Goal: Book appointment/travel/reservation

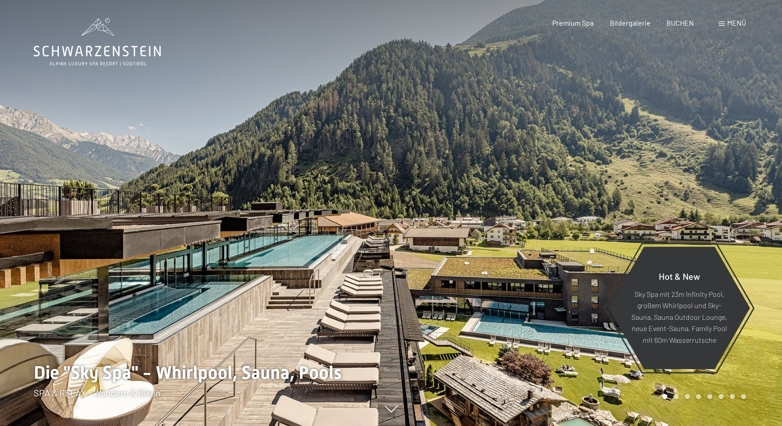
click at [724, 22] on span at bounding box center [722, 24] width 6 height 4
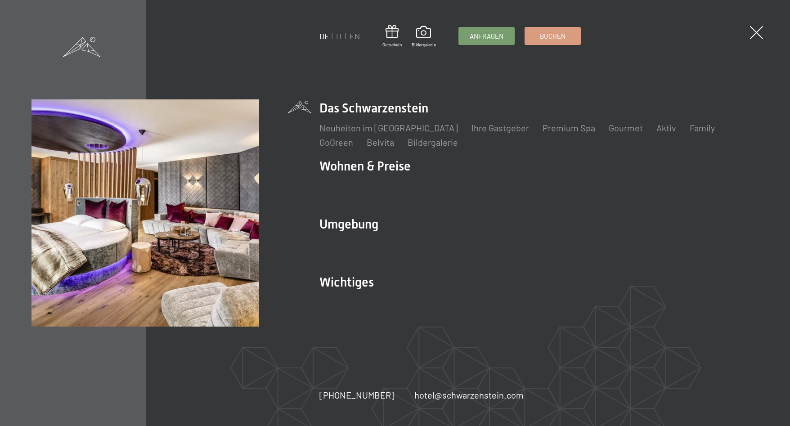
click at [586, 62] on div "DE IT EN Gutschein Bildergalerie Anfragen Buchen DE IT EN Das Schwarzenstein Ne…" at bounding box center [395, 213] width 790 height 426
click at [521, 119] on div "Neuheiten im Schwarzenstein Ihre Gastgeber Premium Spa Gourmet Aktiv Wochenprog…" at bounding box center [538, 132] width 439 height 31
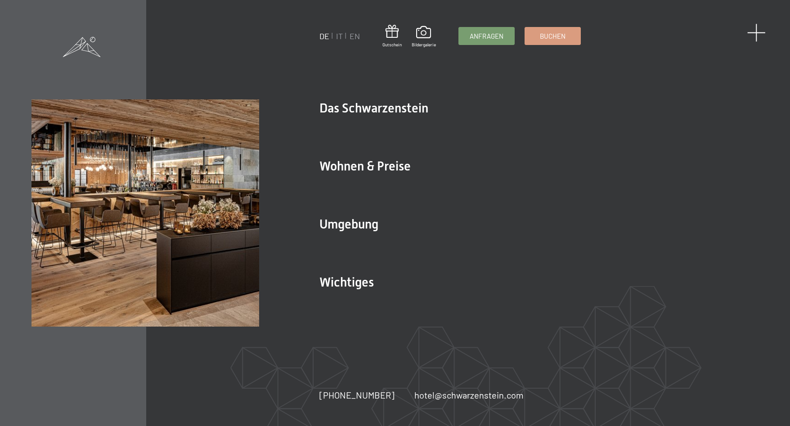
click at [755, 33] on span at bounding box center [756, 32] width 18 height 18
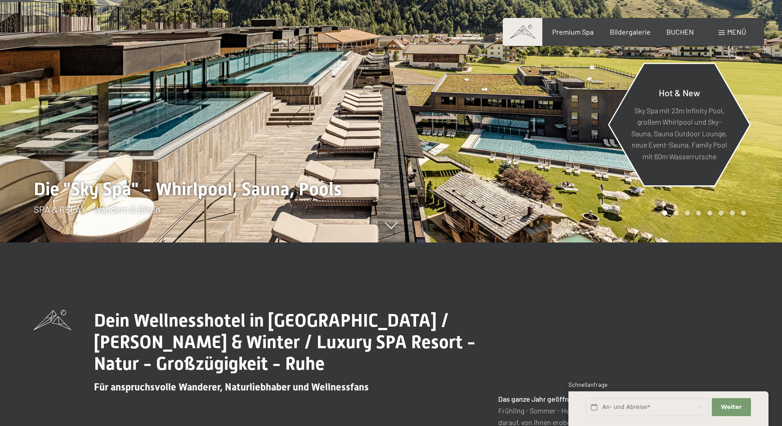
scroll to position [107, 0]
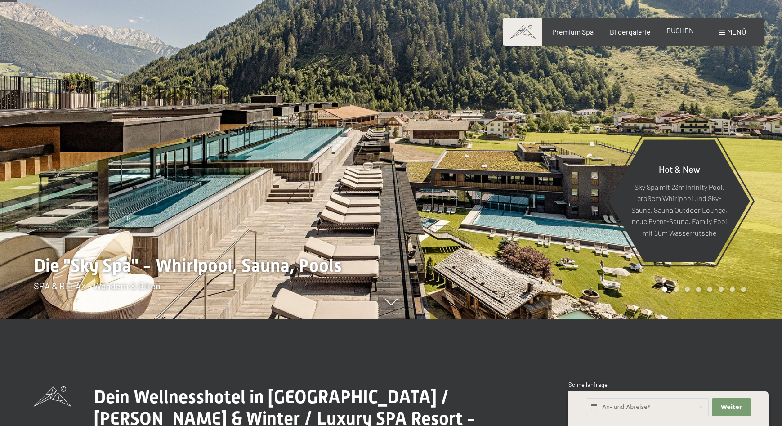
click at [684, 29] on span "BUCHEN" at bounding box center [679, 30] width 27 height 9
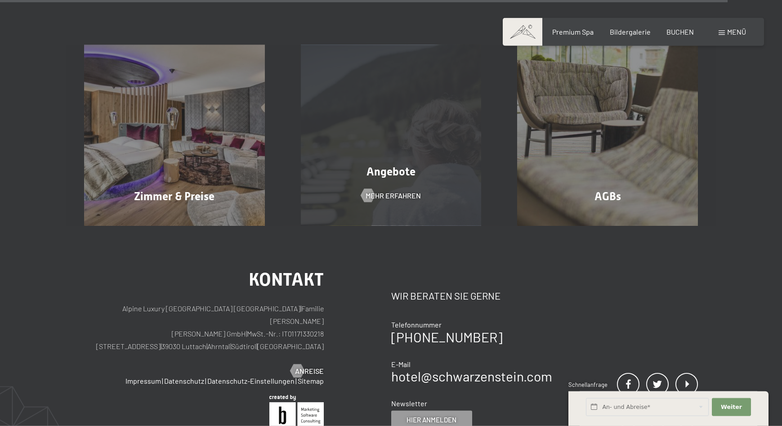
scroll to position [2811, 0]
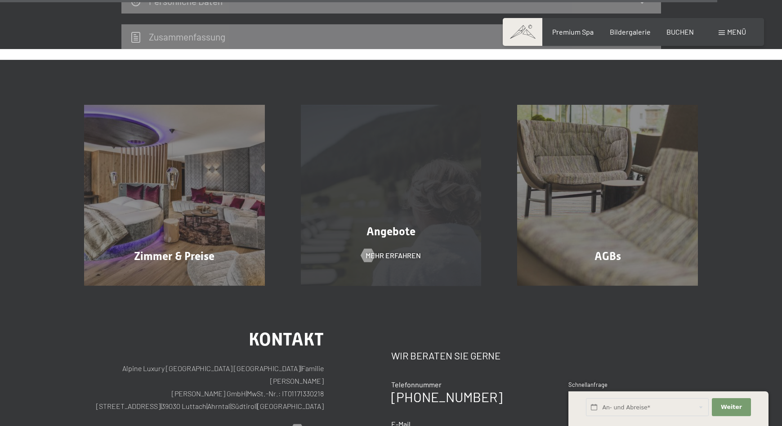
click at [385, 187] on div "Angebote Mehr erfahren" at bounding box center [391, 195] width 217 height 181
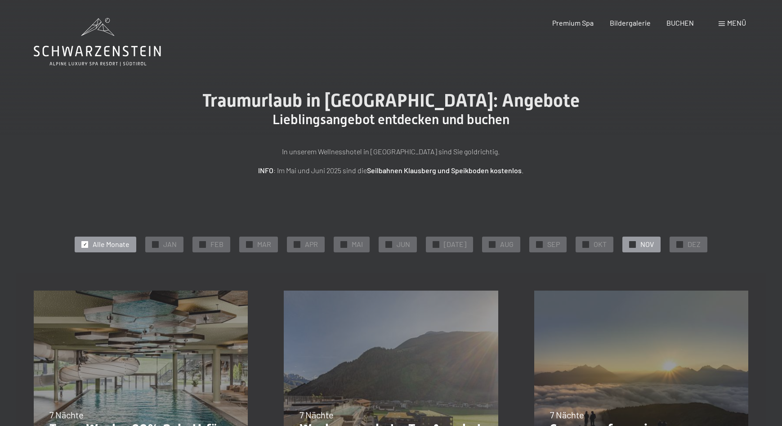
click at [632, 243] on div "✓ NOV" at bounding box center [641, 244] width 38 height 15
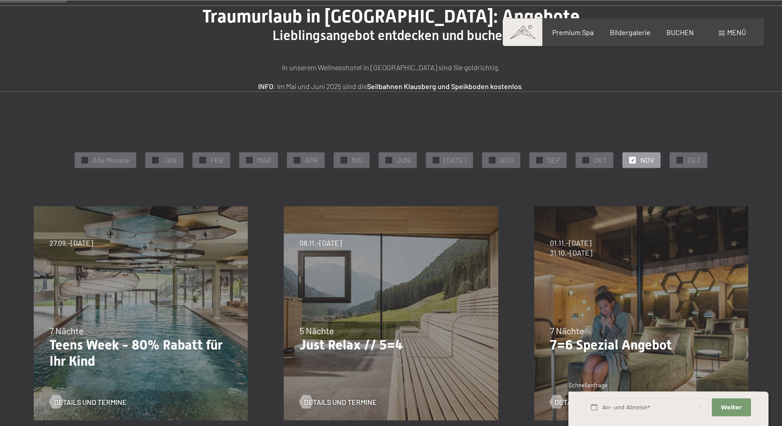
scroll to position [107, 0]
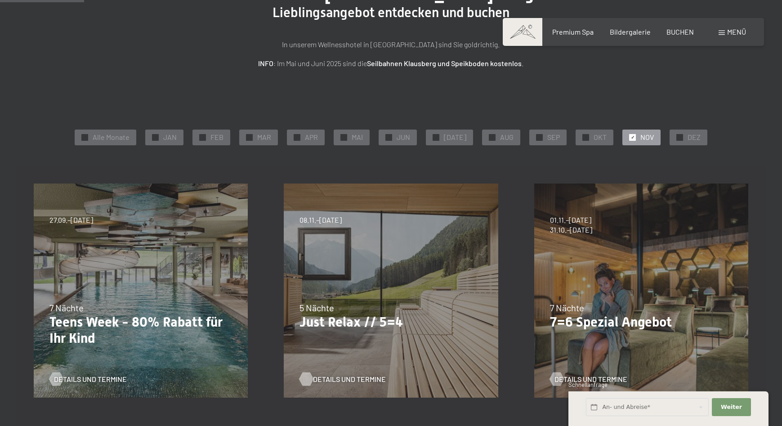
click at [340, 380] on span "Details und Termine" at bounding box center [349, 379] width 73 height 10
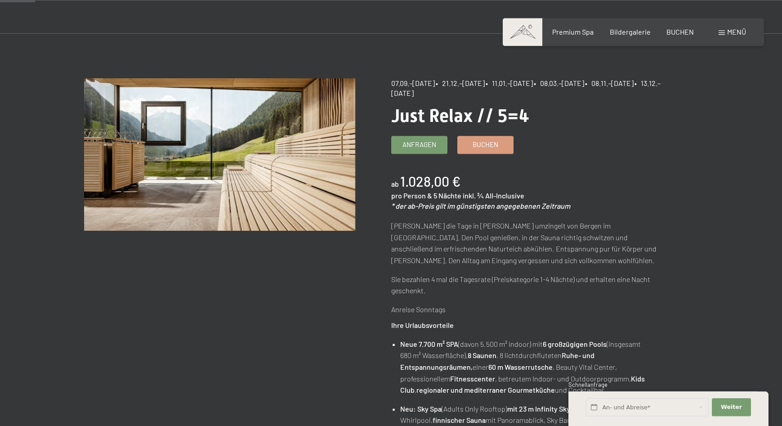
scroll to position [61, 0]
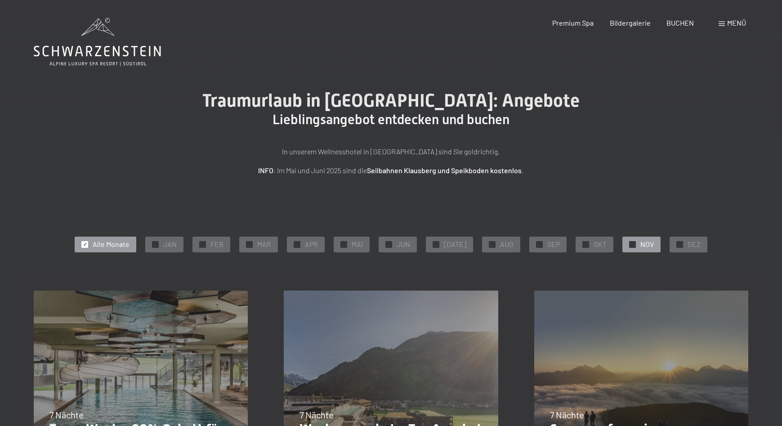
click at [640, 244] on span "NOV" at bounding box center [646, 244] width 13 height 10
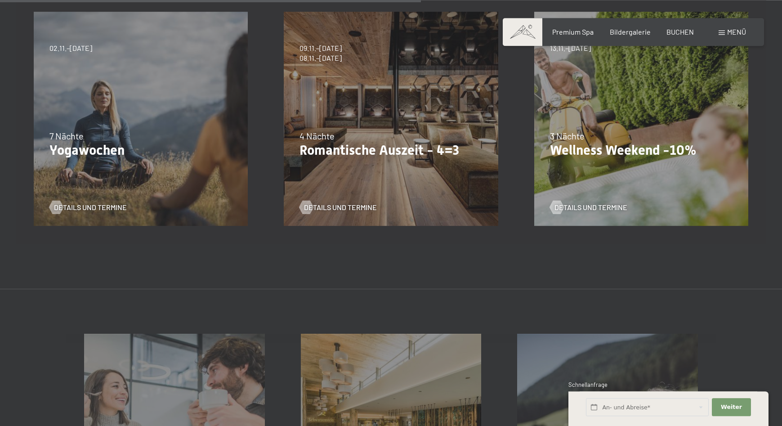
scroll to position [535, 0]
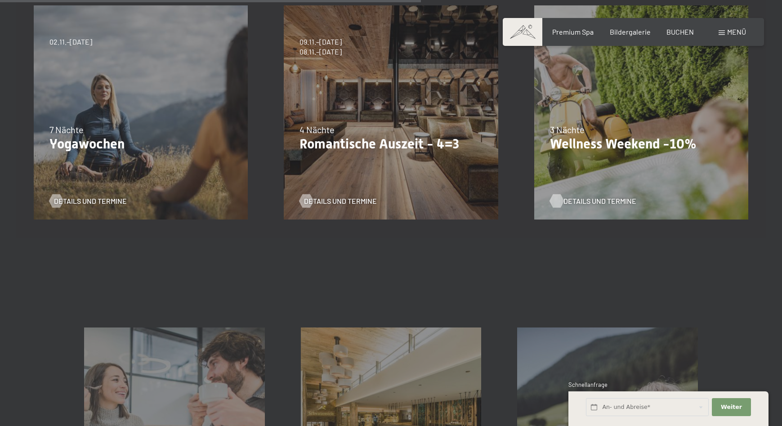
click at [589, 201] on span "Details und Termine" at bounding box center [599, 201] width 73 height 10
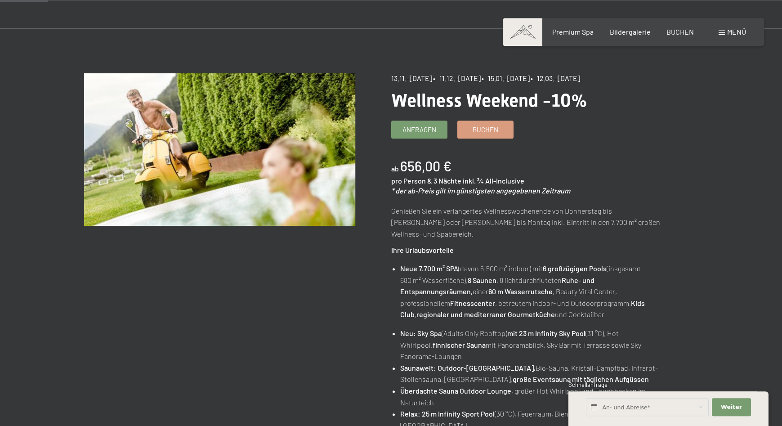
scroll to position [61, 0]
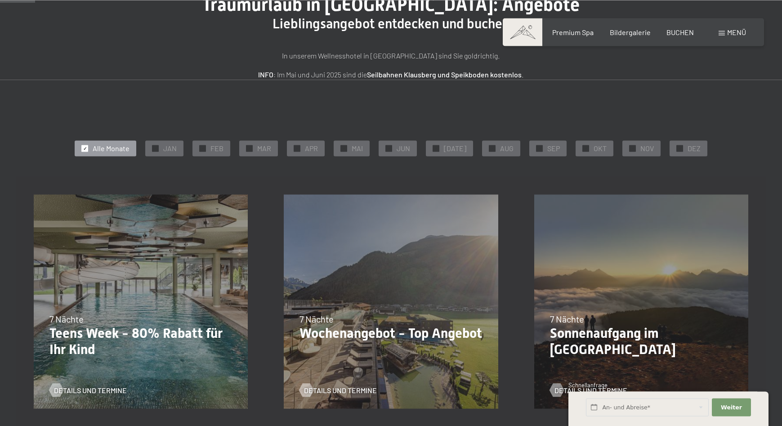
scroll to position [107, 0]
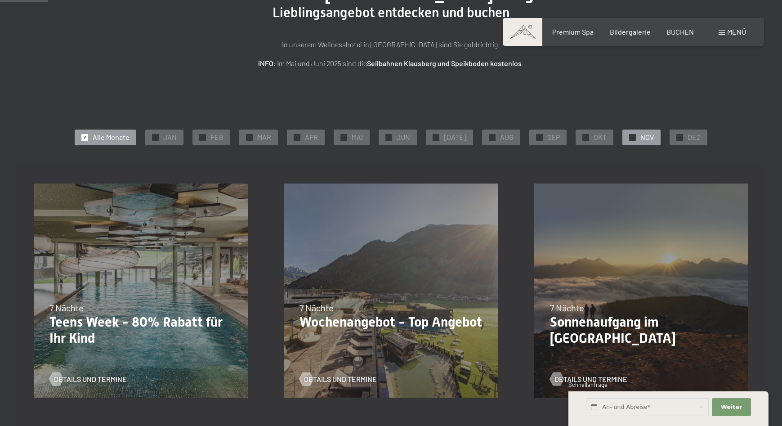
click at [635, 135] on div "✓ NOV" at bounding box center [641, 137] width 38 height 15
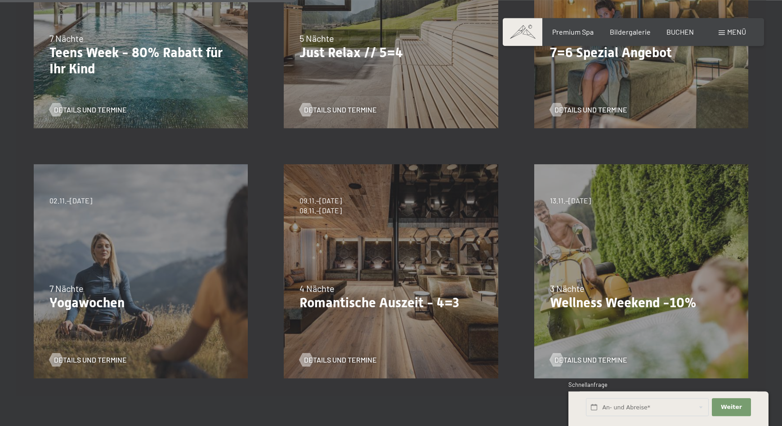
scroll to position [382, 0]
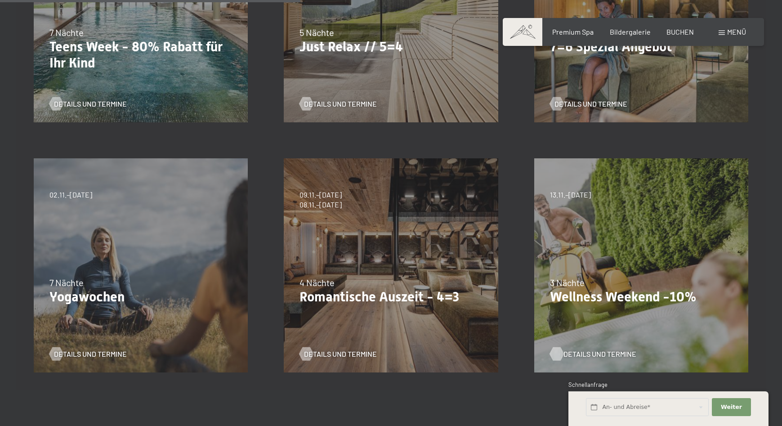
click at [586, 353] on span "Details und Termine" at bounding box center [599, 354] width 73 height 10
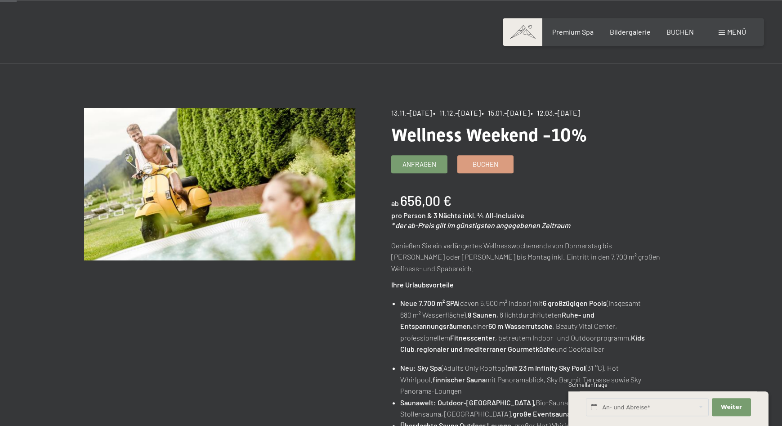
scroll to position [31, 0]
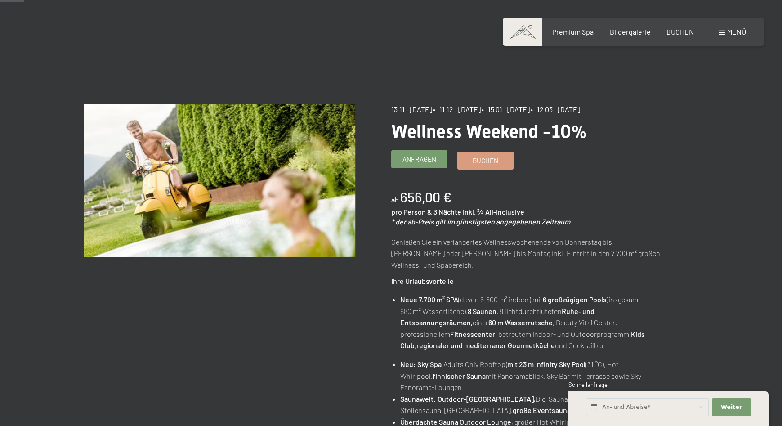
click at [418, 159] on span "Anfragen" at bounding box center [419, 159] width 34 height 9
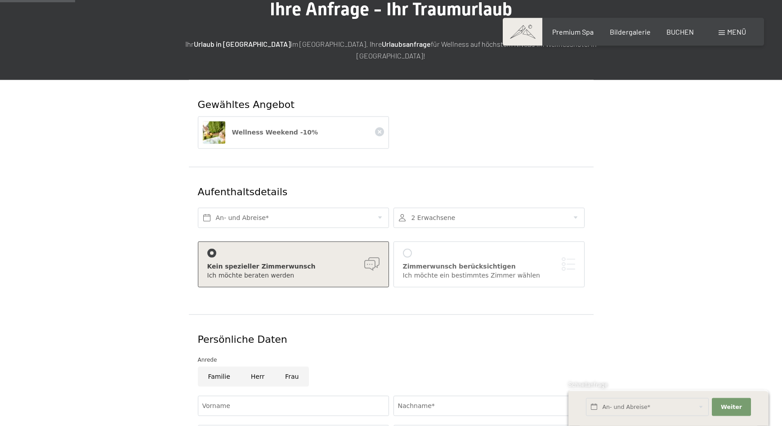
scroll to position [92, 0]
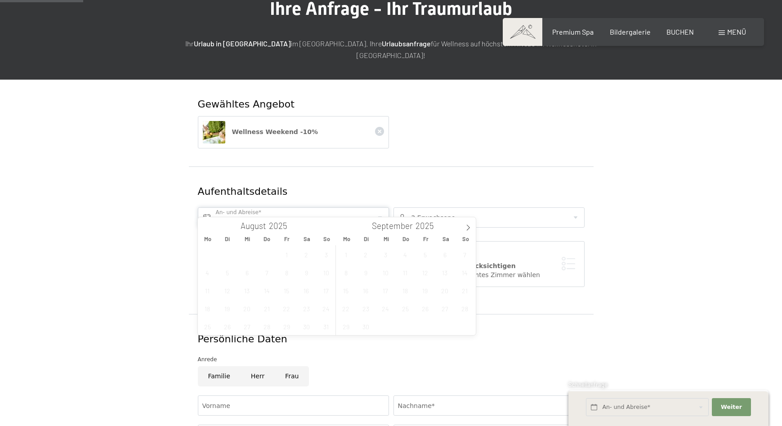
click at [380, 207] on input "text" at bounding box center [293, 217] width 191 height 20
click at [467, 225] on icon at bounding box center [467, 228] width 3 height 6
click at [406, 292] on span "13" at bounding box center [406, 291] width 18 height 18
type input "Do. 13.11.2025"
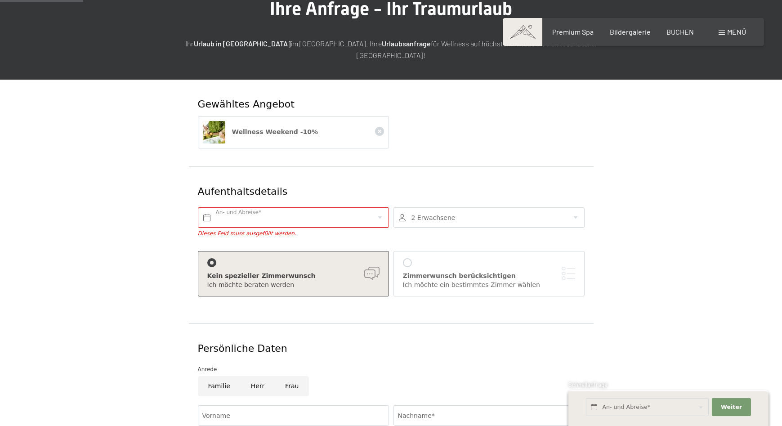
click at [543, 210] on div at bounding box center [488, 217] width 191 height 20
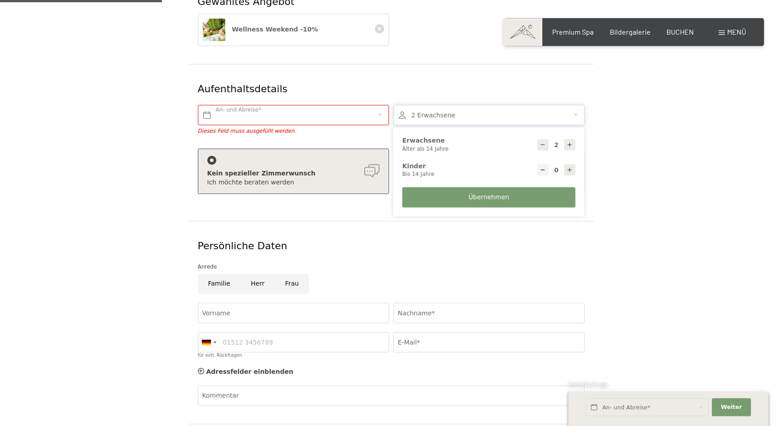
scroll to position [199, 0]
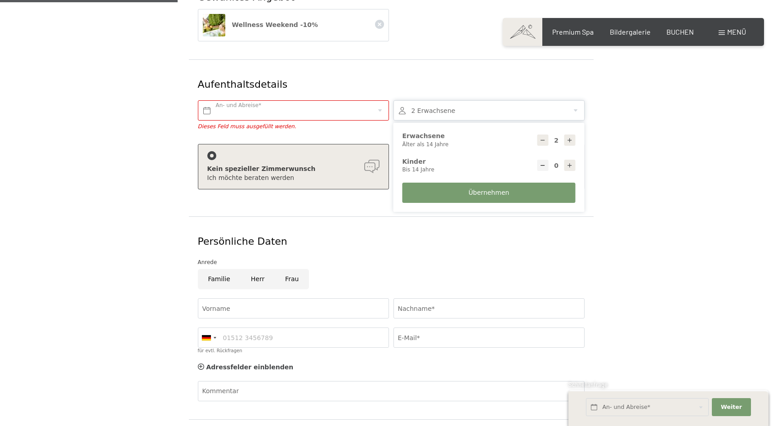
click at [371, 165] on div "Kein spezieller Zimmerwunsch" at bounding box center [293, 169] width 172 height 9
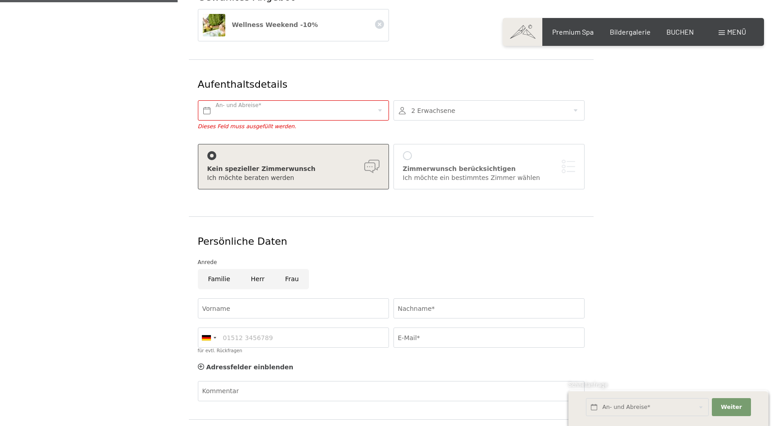
click at [241, 165] on div "Kein spezieller Zimmerwunsch" at bounding box center [293, 169] width 172 height 9
click at [259, 174] on div "Ich möchte beraten werden" at bounding box center [293, 178] width 172 height 9
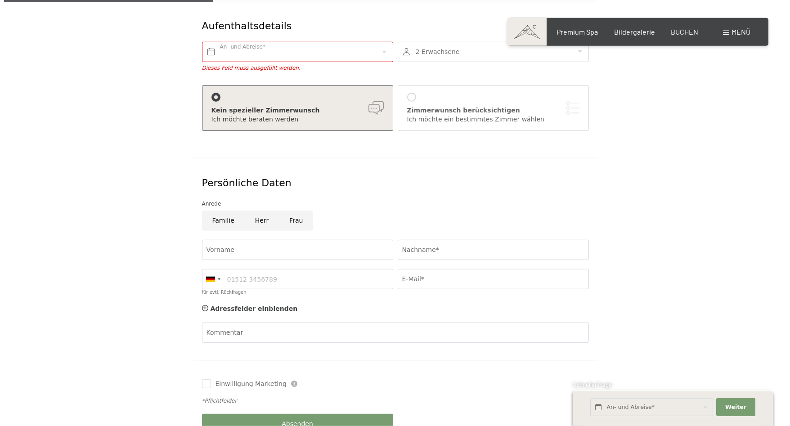
scroll to position [260, 0]
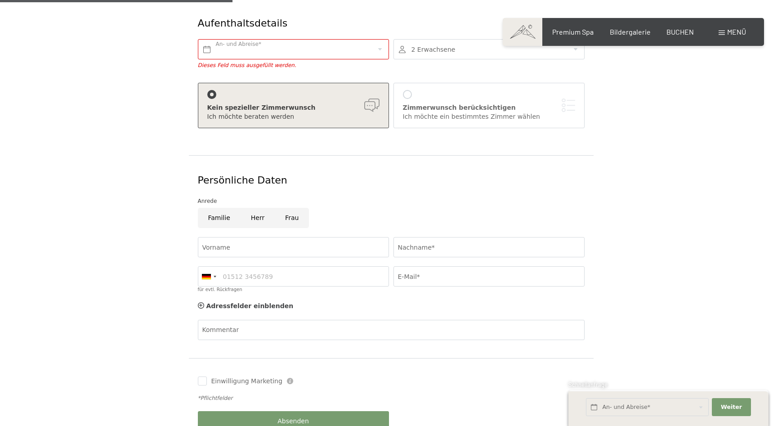
click at [407, 90] on div at bounding box center [407, 94] width 9 height 9
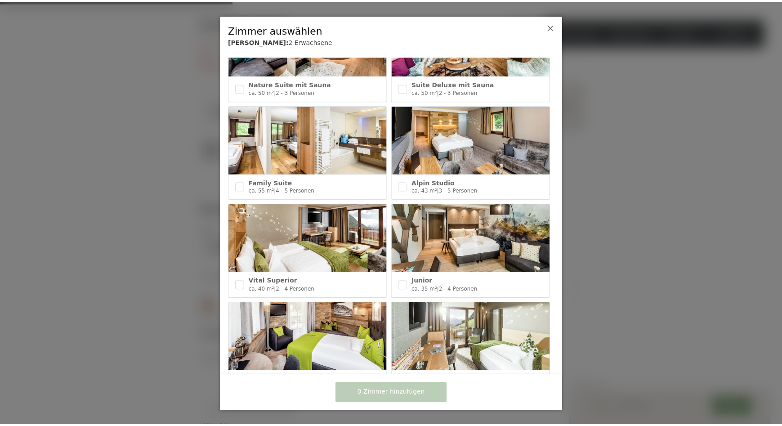
scroll to position [277, 0]
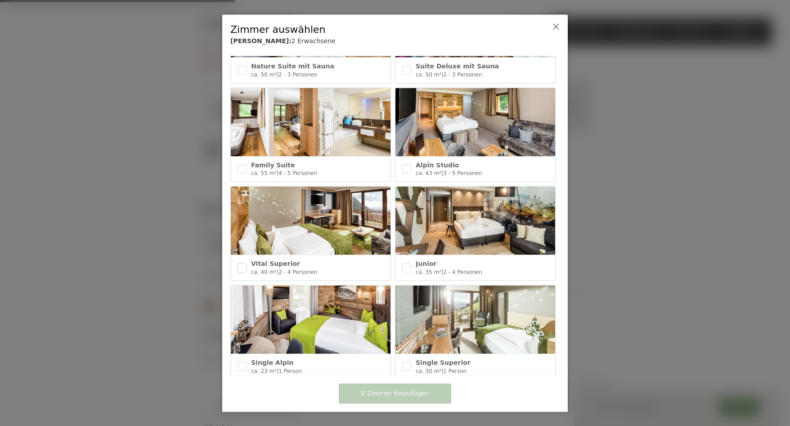
click at [242, 264] on input "checkbox" at bounding box center [241, 267] width 9 height 9
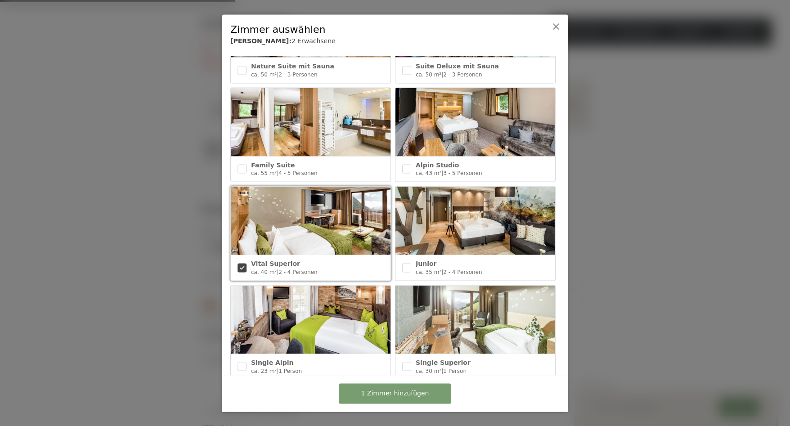
click at [304, 227] on img at bounding box center [311, 221] width 160 height 68
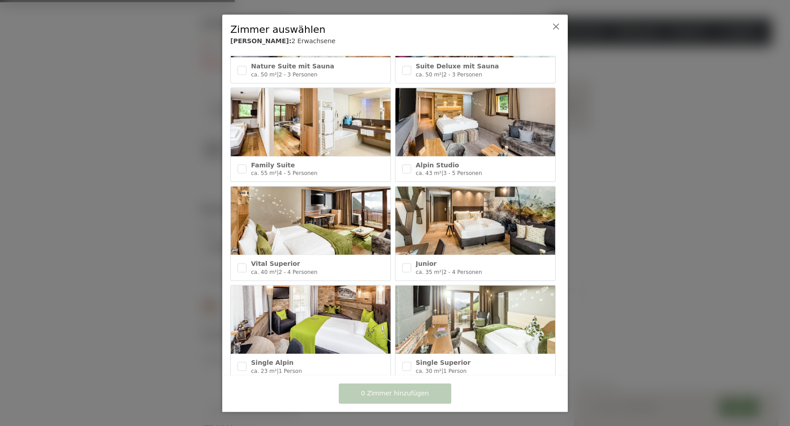
click at [318, 233] on img at bounding box center [311, 221] width 160 height 68
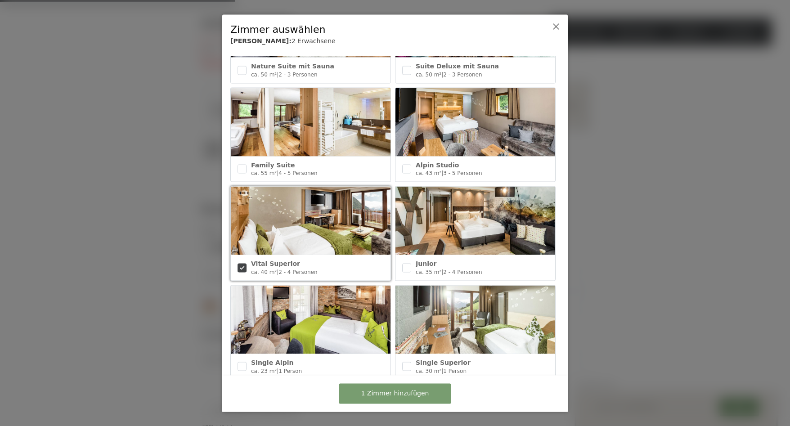
click at [318, 233] on img at bounding box center [311, 221] width 160 height 68
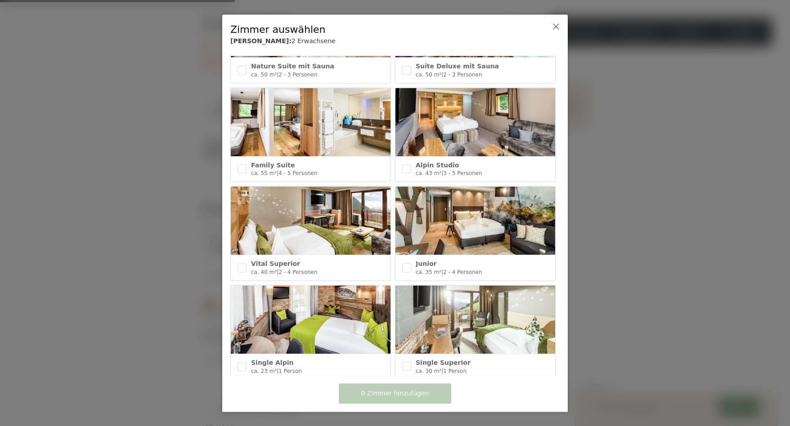
click at [276, 230] on img at bounding box center [311, 221] width 160 height 68
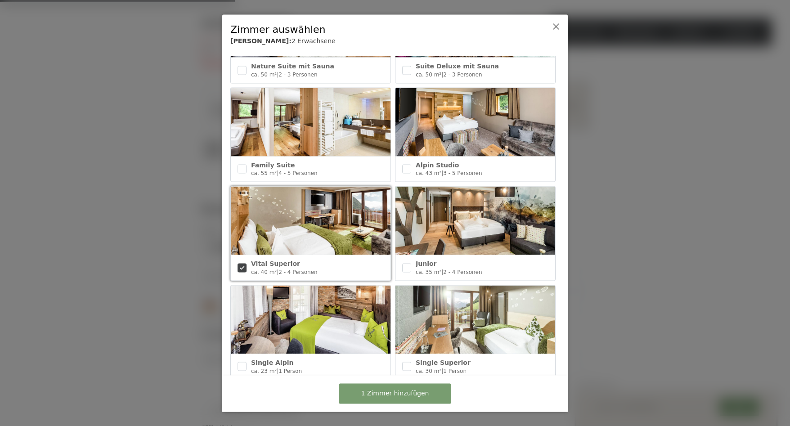
click at [271, 261] on span "Vital Superior" at bounding box center [275, 263] width 49 height 7
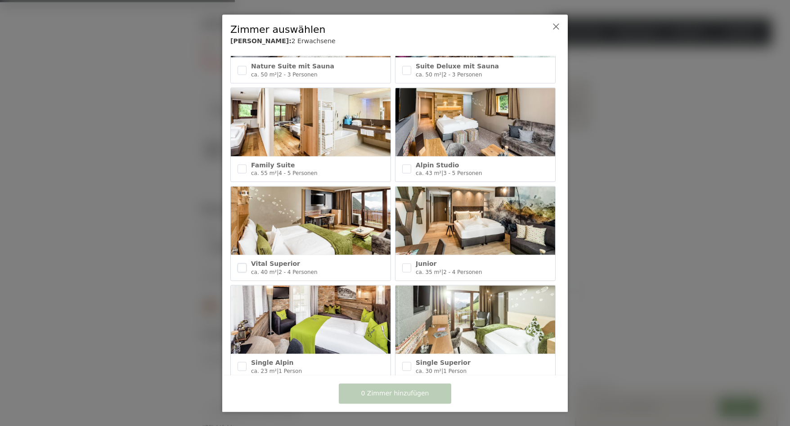
click at [242, 263] on input "checkbox" at bounding box center [241, 267] width 9 height 9
checkbox input "true"
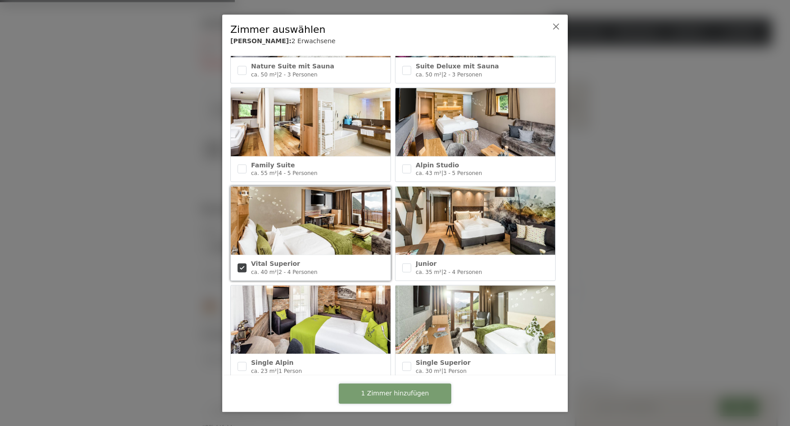
click at [401, 395] on span "1 Zimmer hinzufügen" at bounding box center [395, 393] width 68 height 9
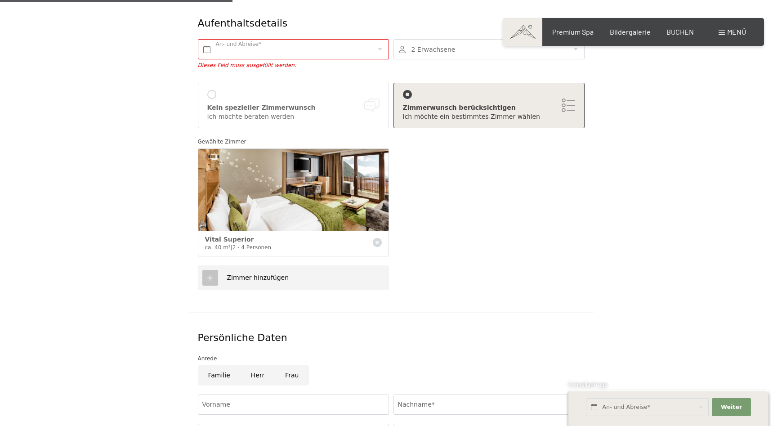
click at [313, 189] on img at bounding box center [293, 189] width 190 height 81
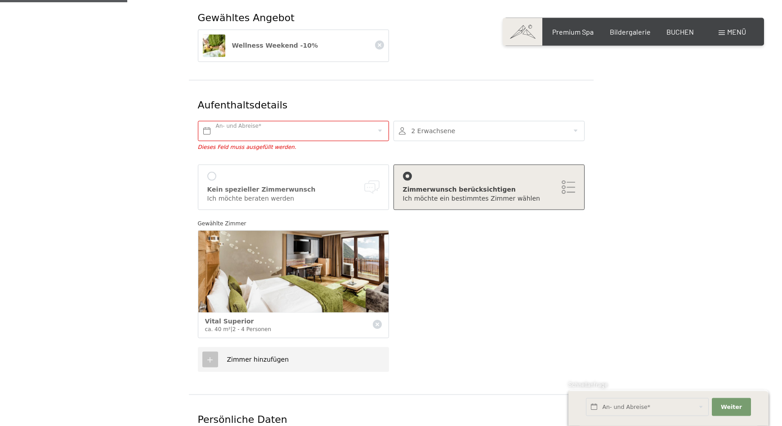
scroll to position [168, 0]
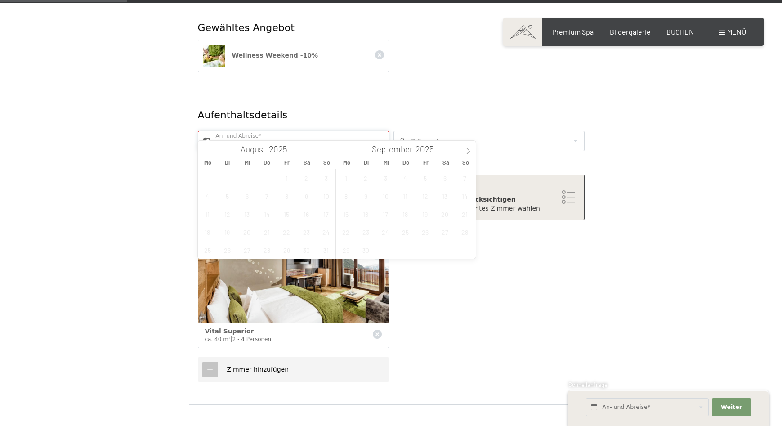
click at [304, 131] on input "text" at bounding box center [293, 141] width 191 height 20
click at [469, 145] on span at bounding box center [468, 148] width 15 height 15
click at [468, 146] on span at bounding box center [468, 148] width 15 height 15
click at [405, 214] on span "13" at bounding box center [406, 214] width 18 height 18
click at [380, 131] on input "Do. 13.11.2025" at bounding box center [293, 141] width 191 height 20
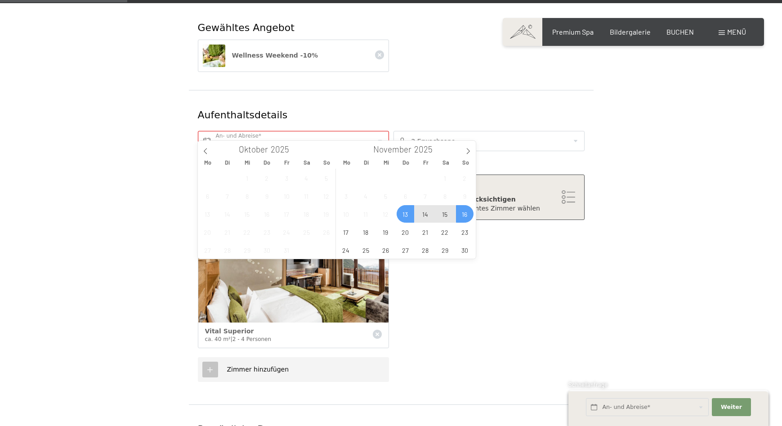
click at [466, 212] on span "16" at bounding box center [465, 214] width 18 height 18
type input "Do. 13.11.2025 - So. 16.11.2025"
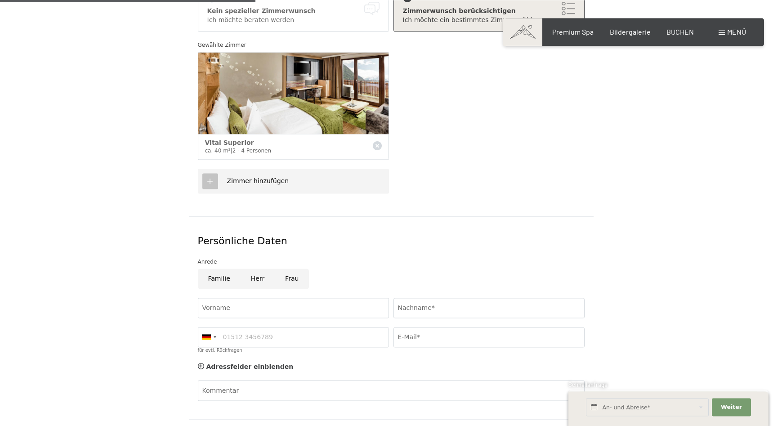
scroll to position [428, 0]
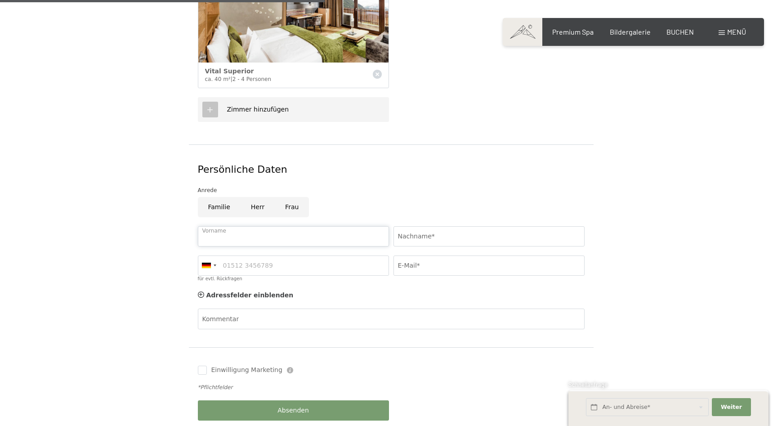
click at [251, 230] on input "Vorname" at bounding box center [293, 236] width 191 height 20
type input "Josef"
click at [424, 226] on input "Nachname*" at bounding box center [488, 236] width 191 height 20
type input "Maier"
click at [447, 259] on input "E-Mail*" at bounding box center [488, 265] width 191 height 20
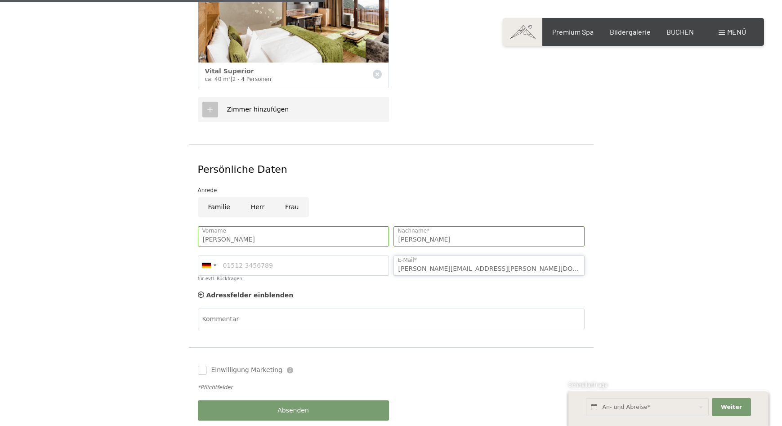
type input "maier@toelzer-kaelte.com"
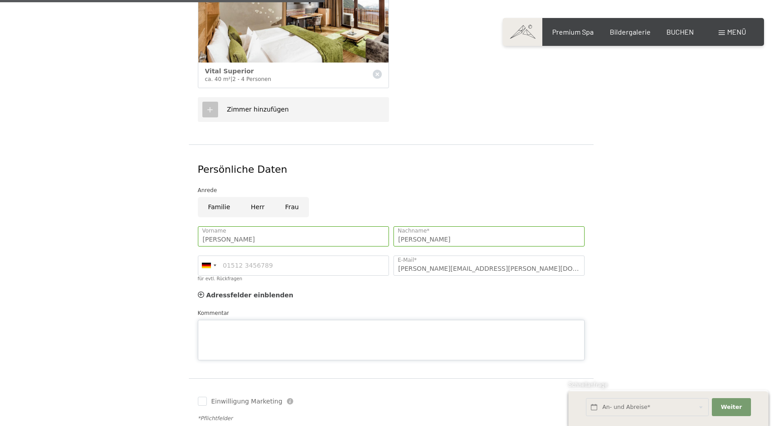
click at [237, 320] on textarea "Kommentar" at bounding box center [391, 340] width 387 height 40
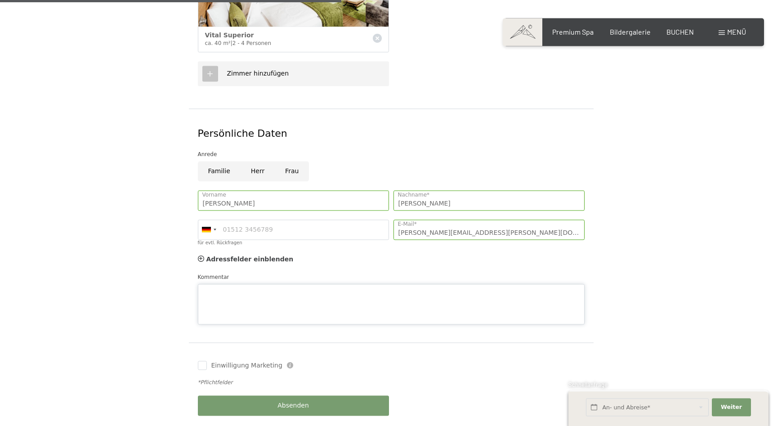
scroll to position [520, 0]
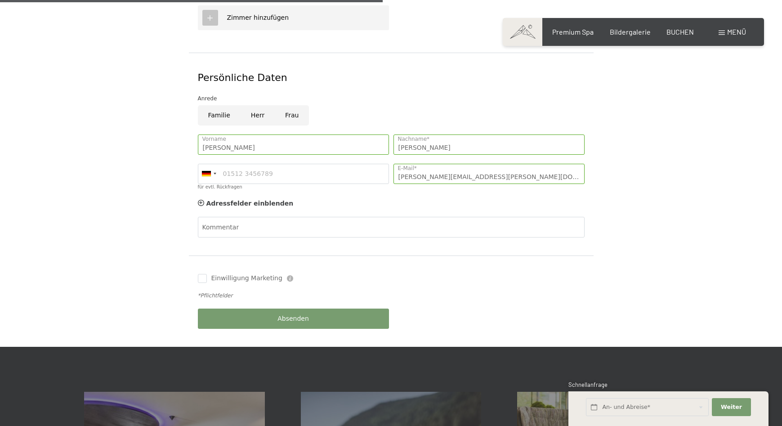
drag, startPoint x: 603, startPoint y: 225, endPoint x: 615, endPoint y: 227, distance: 11.8
click at [297, 314] on span "Absenden" at bounding box center [292, 318] width 31 height 9
